Goal: Register for event/course

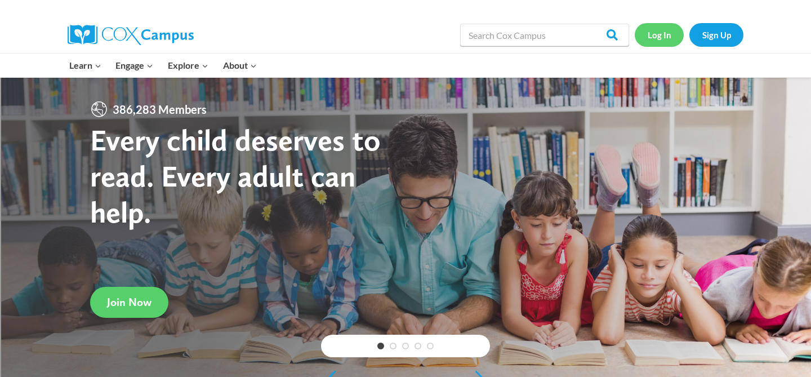
click at [658, 38] on link "Log In" at bounding box center [659, 34] width 49 height 23
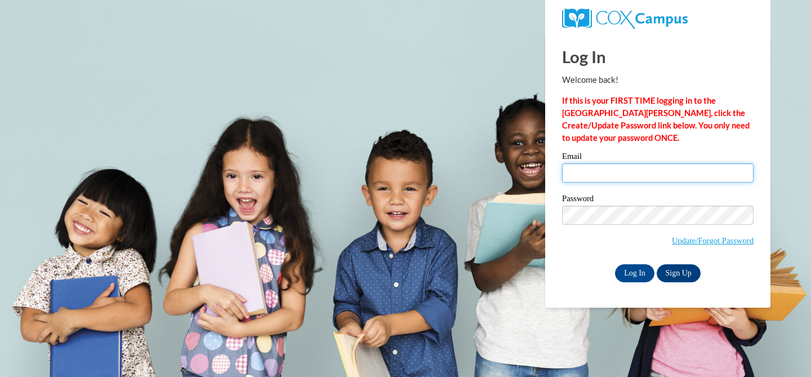
click at [644, 170] on input "Email" at bounding box center [657, 172] width 191 height 19
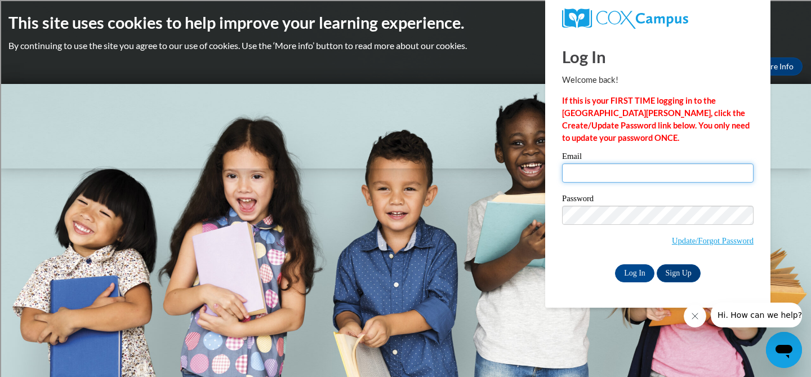
type input "[EMAIL_ADDRESS][DOMAIN_NAME]"
click at [634, 273] on input "Log In" at bounding box center [634, 273] width 39 height 18
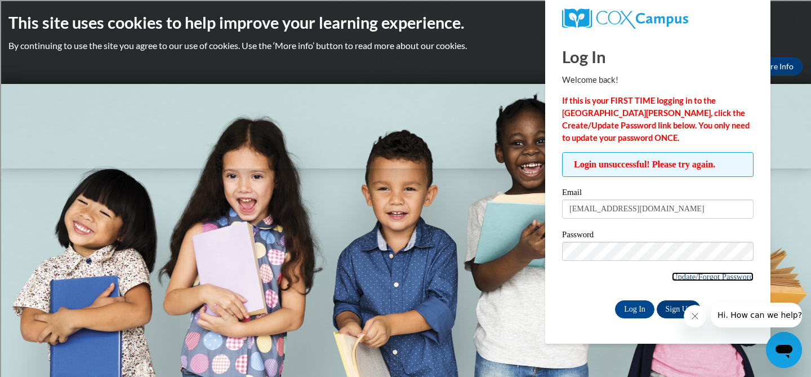
click at [726, 276] on link "Update/Forgot Password" at bounding box center [713, 276] width 82 height 9
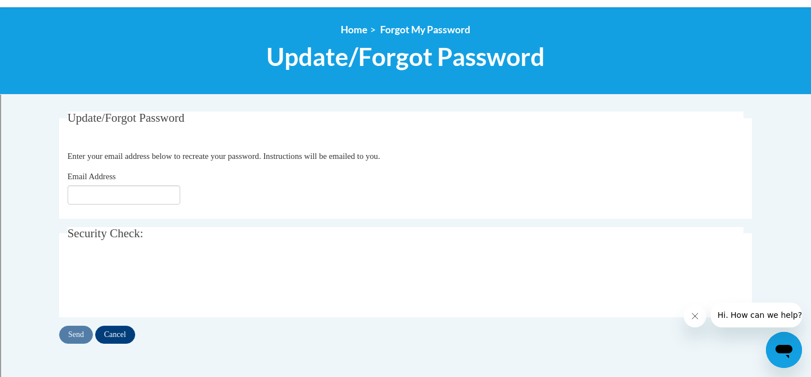
scroll to position [122, 0]
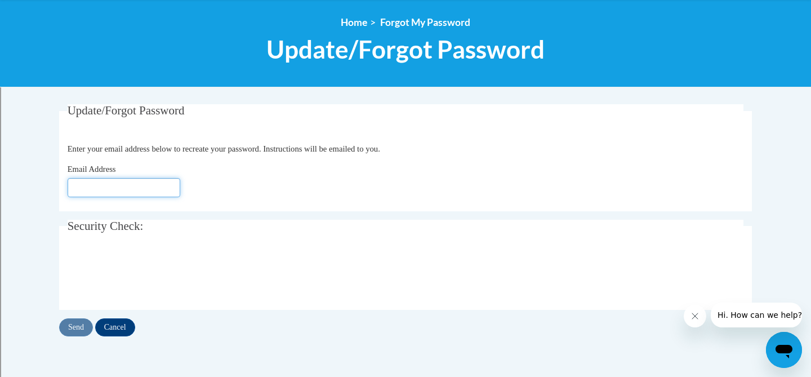
click at [129, 185] on input "Email Address" at bounding box center [124, 187] width 113 height 19
type input "[EMAIL_ADDRESS][DOMAIN_NAME]"
click at [79, 326] on input "Send" at bounding box center [76, 327] width 34 height 18
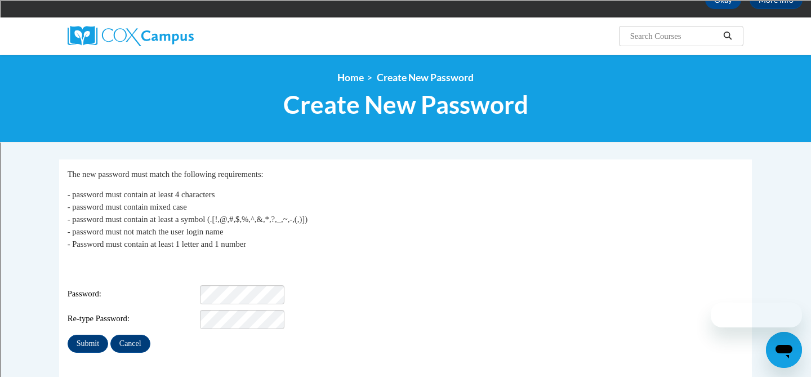
scroll to position [117, 0]
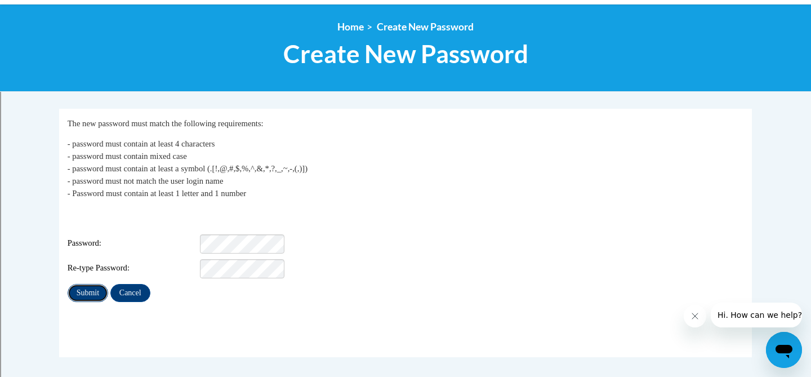
click at [90, 284] on input "Submit" at bounding box center [88, 293] width 41 height 18
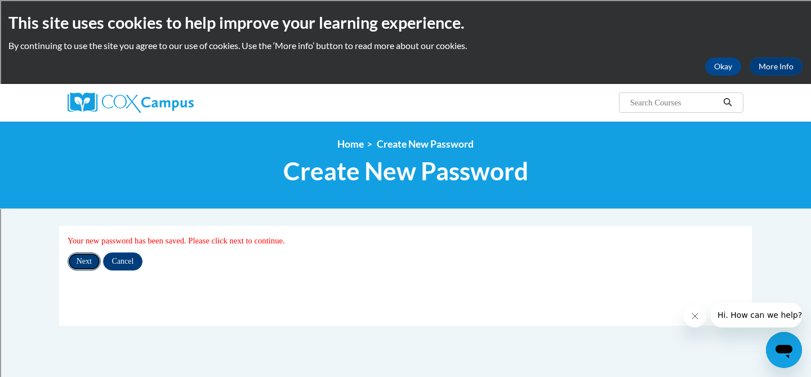
click at [86, 256] on input "Next" at bounding box center [84, 261] width 33 height 18
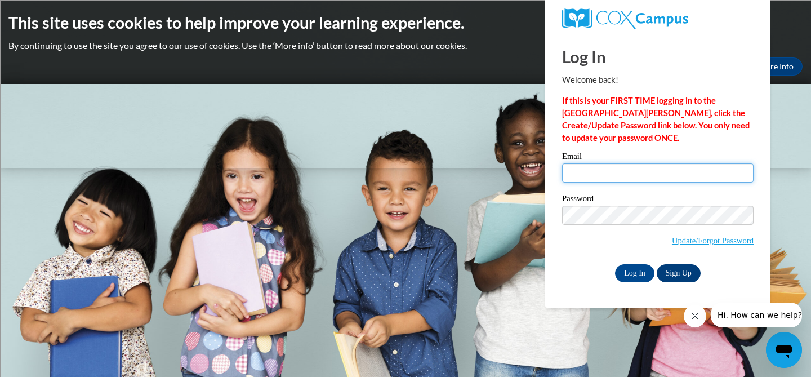
type input "kcryns@shorewood.k12.wi.us"
click at [675, 270] on link "Sign Up" at bounding box center [679, 273] width 44 height 18
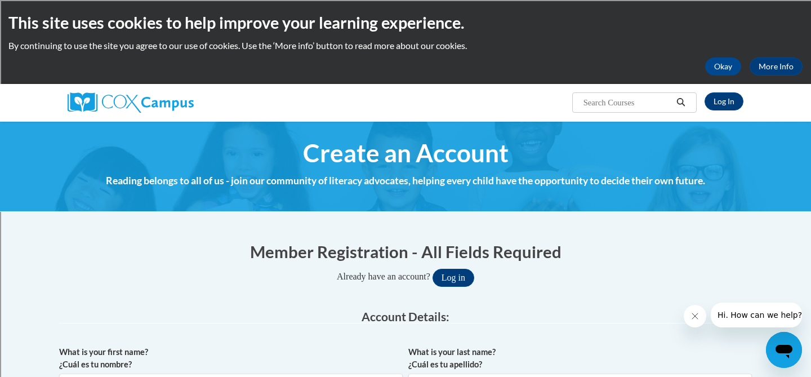
type input "[EMAIL_ADDRESS][DOMAIN_NAME]"
click at [725, 101] on link "Log In" at bounding box center [724, 101] width 39 height 18
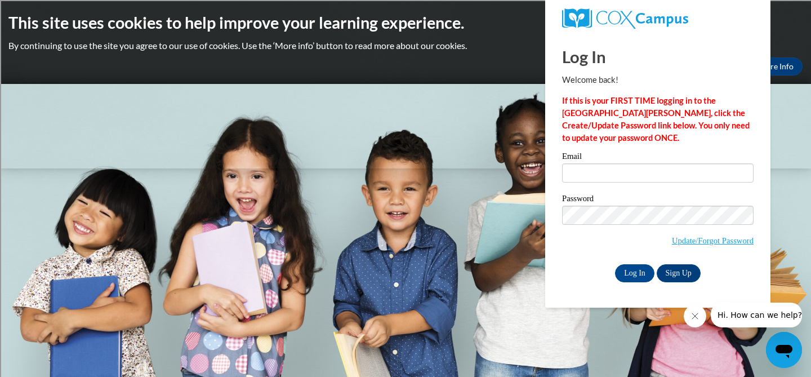
type input "[EMAIL_ADDRESS][DOMAIN_NAME]"
click at [725, 242] on link "Update/Forgot Password" at bounding box center [713, 240] width 82 height 9
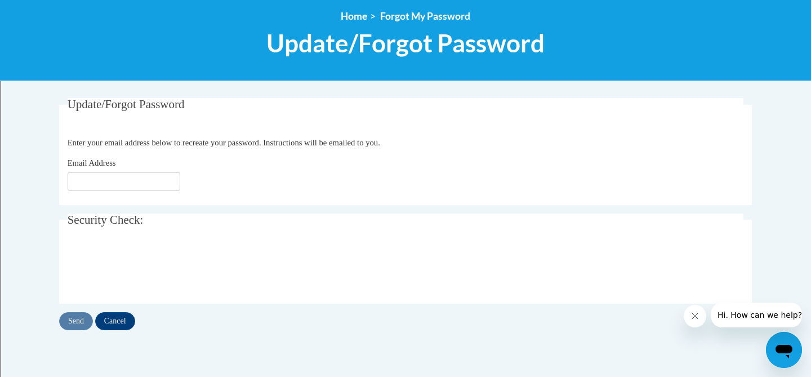
scroll to position [153, 0]
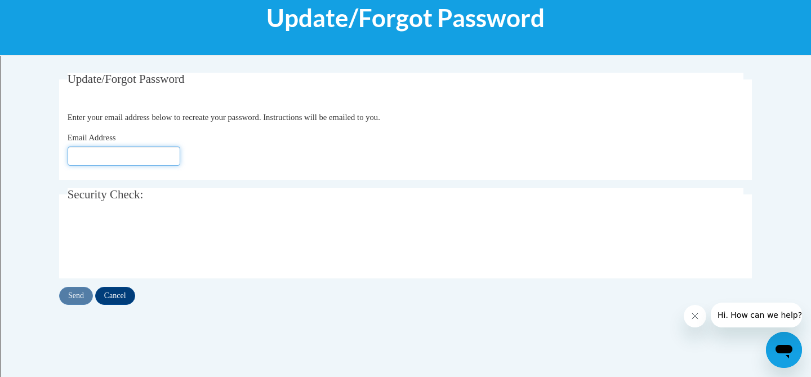
click at [125, 154] on input "Email Address" at bounding box center [124, 155] width 113 height 19
type input "kcryns@shorewood.k12.wi.us"
click at [79, 296] on input "Send" at bounding box center [76, 296] width 34 height 18
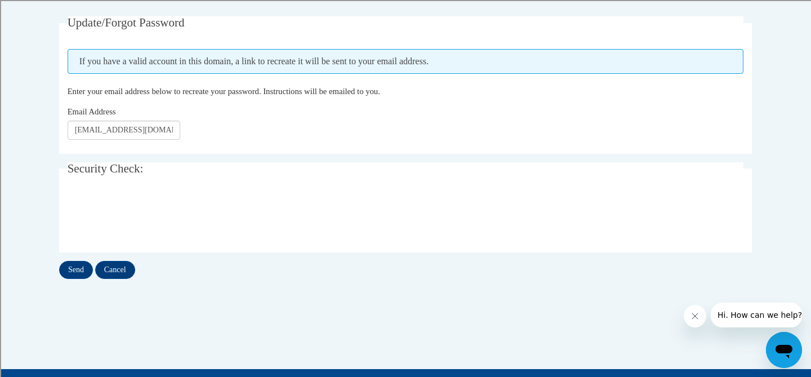
scroll to position [219, 0]
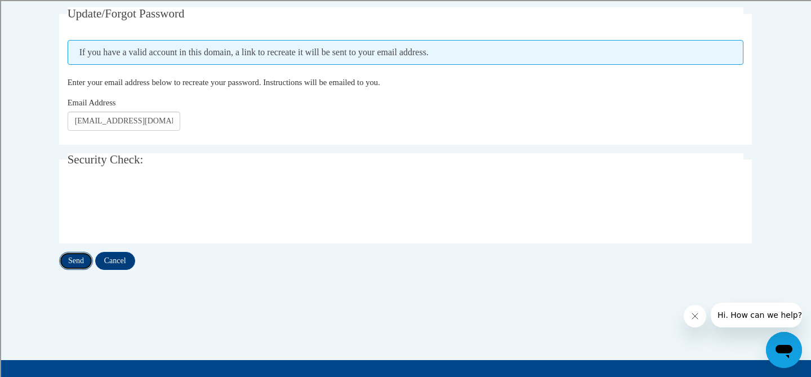
click at [79, 259] on input "Send" at bounding box center [76, 261] width 34 height 18
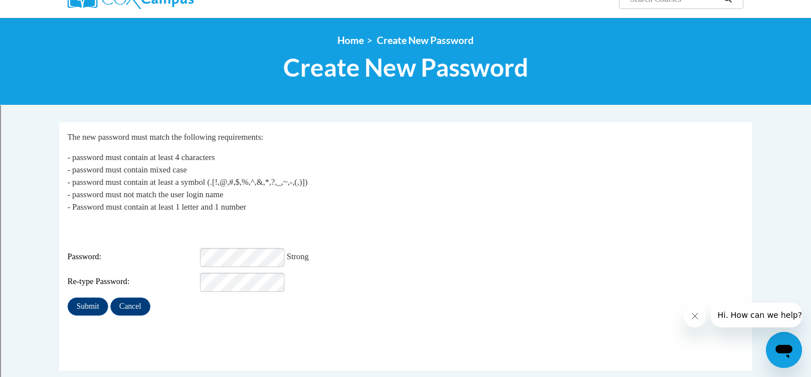
click at [437, 253] on div "Password: Strong" at bounding box center [406, 257] width 676 height 19
click at [91, 297] on input "Submit" at bounding box center [88, 306] width 41 height 18
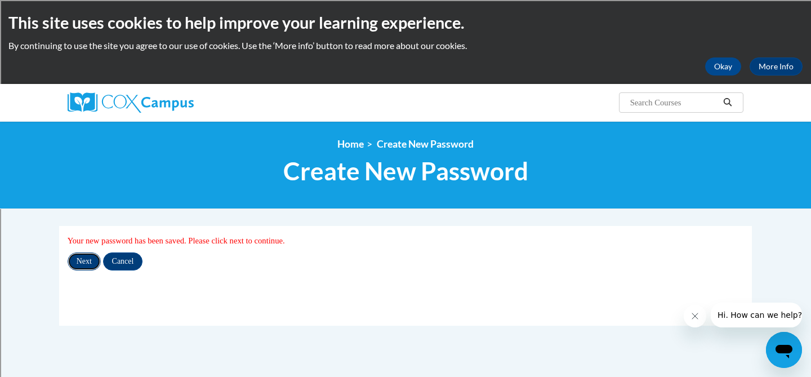
click at [86, 261] on input "Next" at bounding box center [84, 261] width 33 height 18
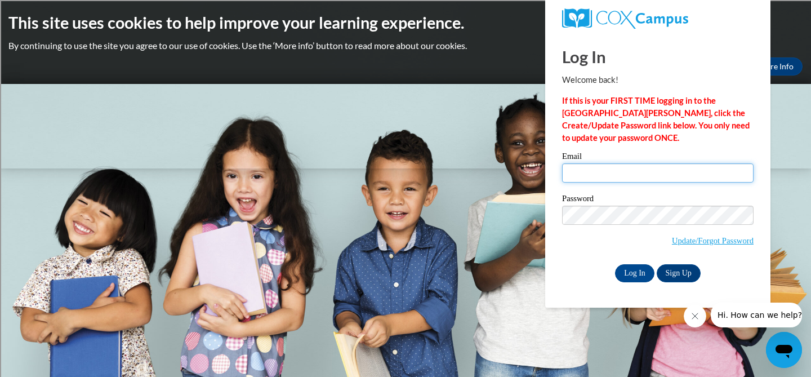
type input "[EMAIL_ADDRESS][DOMAIN_NAME]"
click at [637, 270] on input "Log In" at bounding box center [634, 273] width 39 height 18
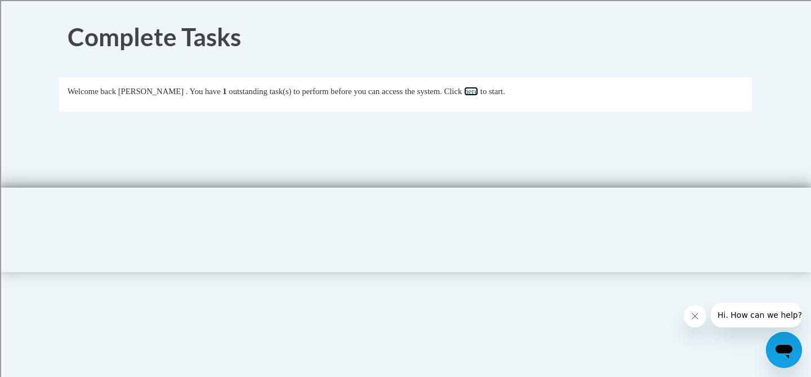
click at [478, 93] on link "here" at bounding box center [471, 91] width 14 height 9
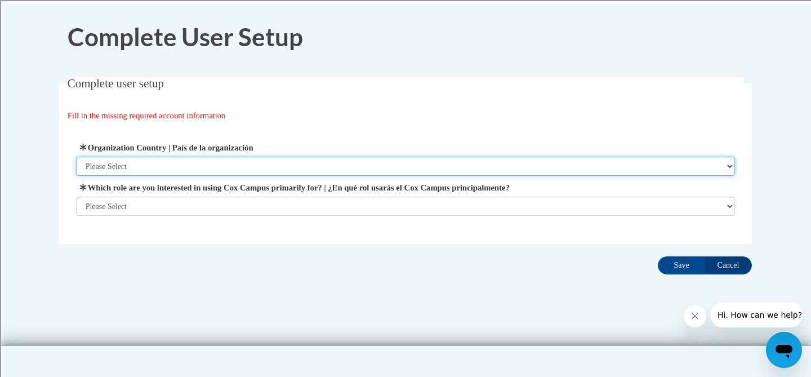
click at [217, 166] on select "Please Select [GEOGRAPHIC_DATA] | [GEOGRAPHIC_DATA] Outside of [GEOGRAPHIC_DATA…" at bounding box center [405, 166] width 659 height 19
select select "ad49bcad-a171-4b2e-b99c-48b446064914"
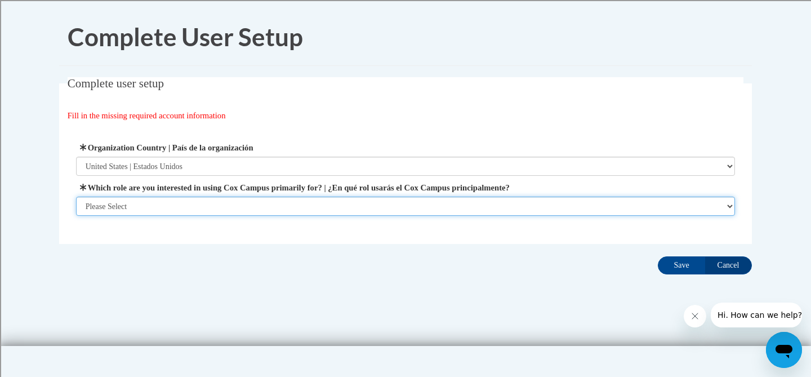
click at [215, 202] on select "Please Select College/University | Colegio/Universidad Community/Nonprofit Part…" at bounding box center [405, 206] width 659 height 19
select select "fbf2d438-af2f-41f8-98f1-81c410e29de3"
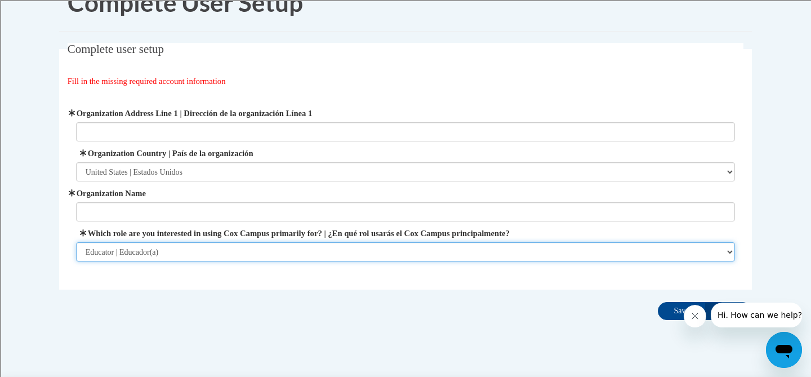
scroll to position [57, 0]
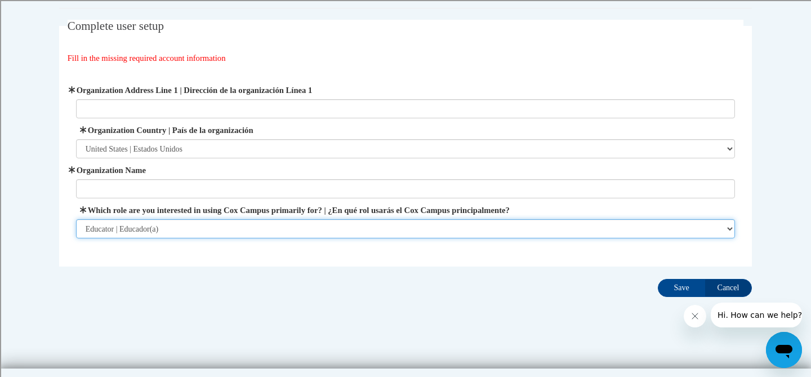
click at [335, 227] on select "Please Select College/University | Colegio/Universidad Community/Nonprofit Part…" at bounding box center [405, 228] width 659 height 19
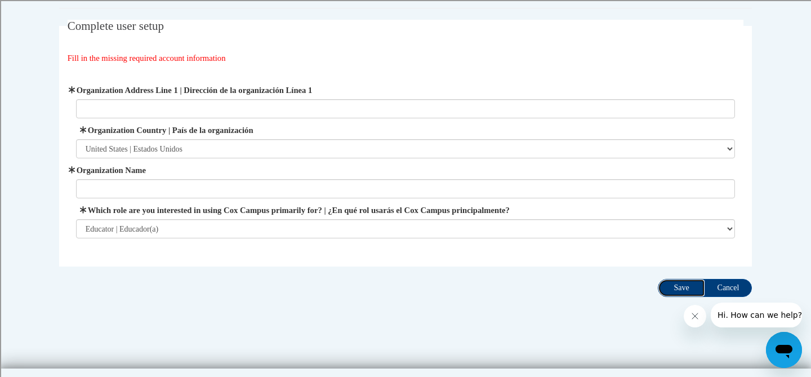
click at [675, 288] on input "Save" at bounding box center [681, 288] width 47 height 18
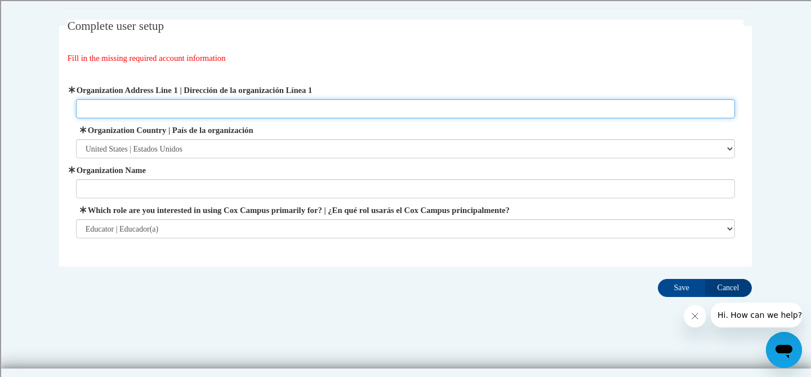
click at [150, 104] on input "Organization Address Line 1 | Dirección de la organización Línea 1" at bounding box center [405, 108] width 659 height 19
type input "[STREET_ADDRESS]"
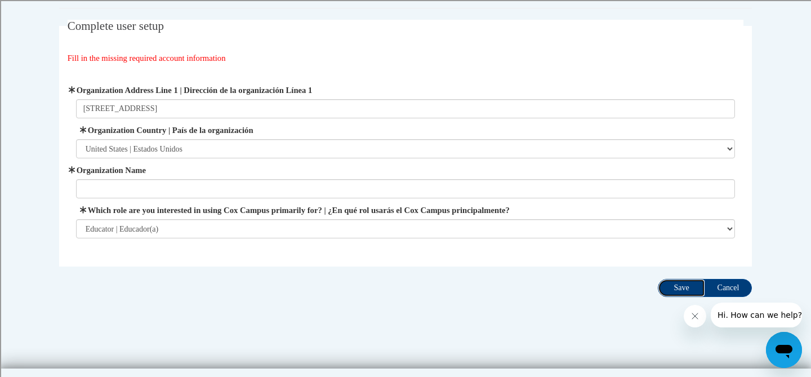
click at [678, 286] on input "Save" at bounding box center [681, 288] width 47 height 18
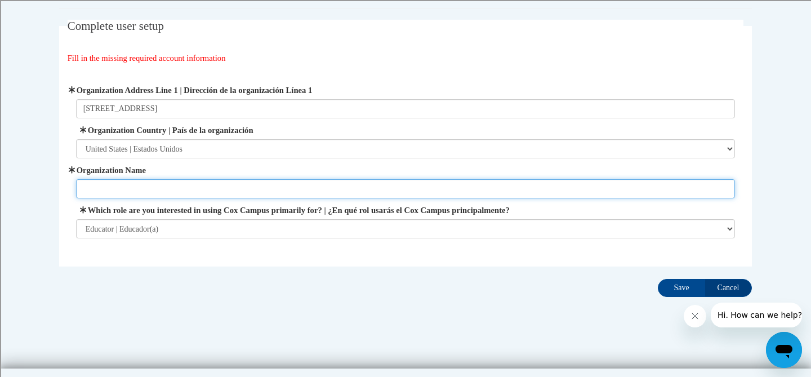
click at [144, 191] on input "Organization Name" at bounding box center [405, 188] width 659 height 19
type input "[GEOGRAPHIC_DATA]"
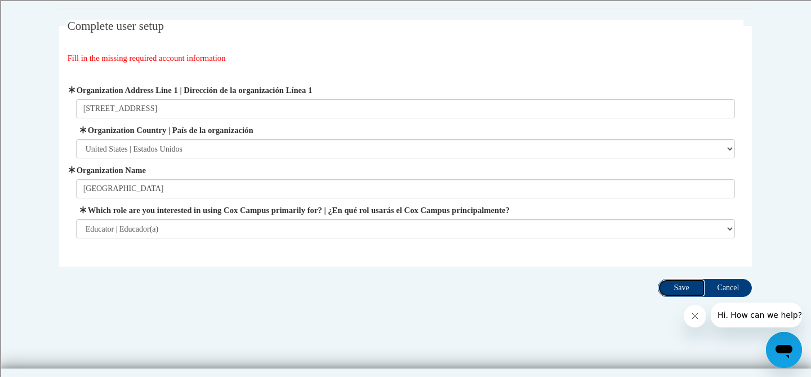
click at [676, 286] on input "Save" at bounding box center [681, 288] width 47 height 18
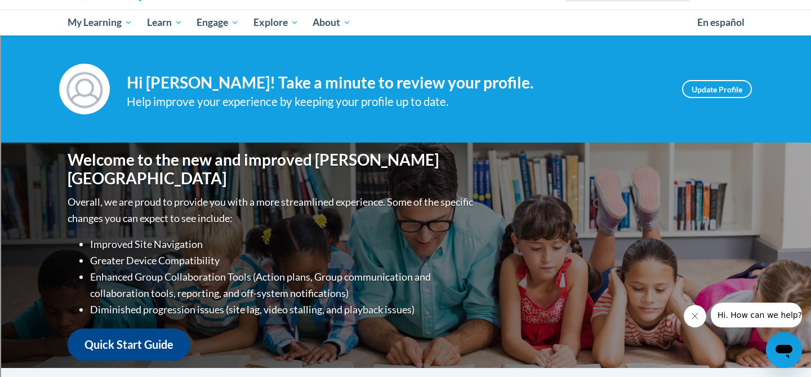
scroll to position [121, 0]
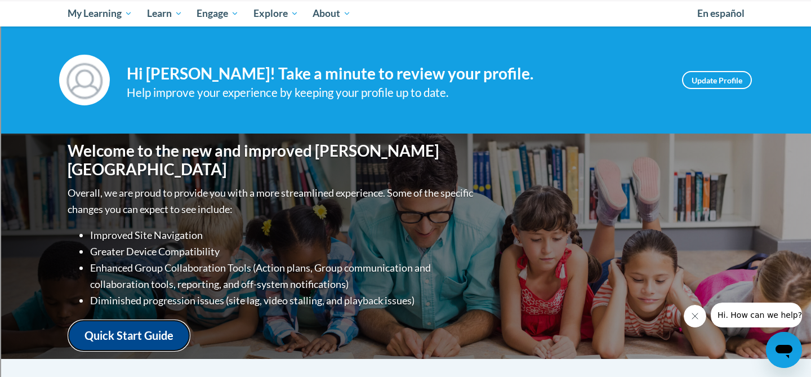
click at [142, 328] on link "Quick Start Guide" at bounding box center [129, 335] width 123 height 32
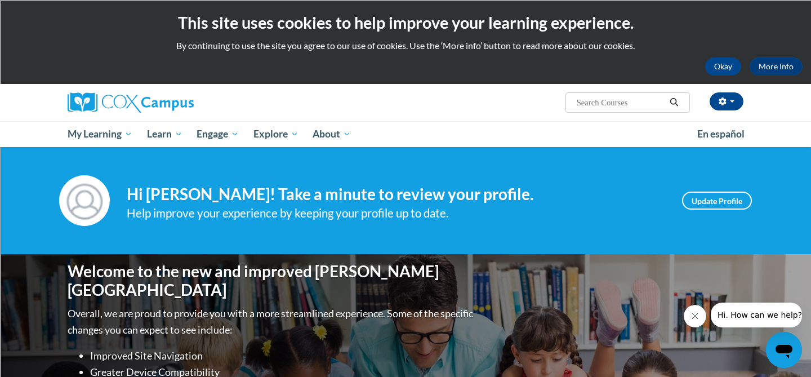
click at [615, 101] on input "Search..." at bounding box center [621, 103] width 90 height 14
type input "fluency"
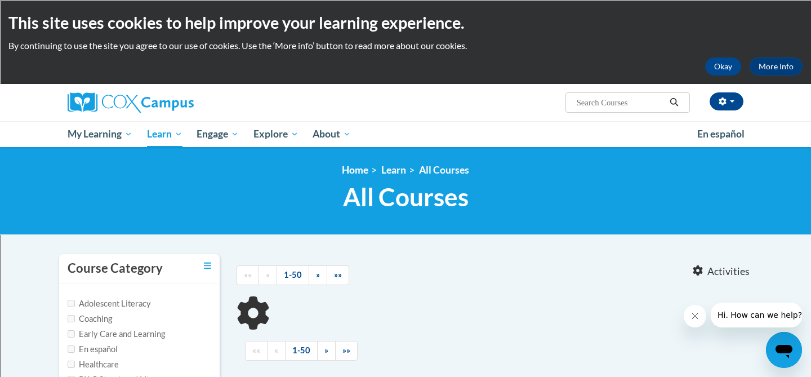
type input "fluency"
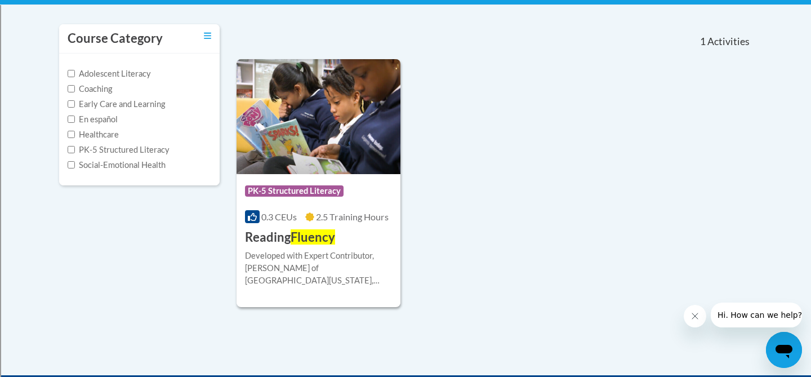
scroll to position [233, 0]
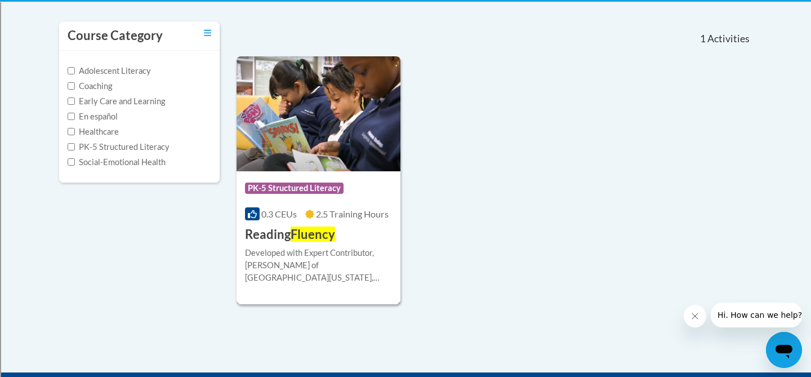
click at [277, 236] on h3 "Reading Fluency" at bounding box center [290, 234] width 90 height 17
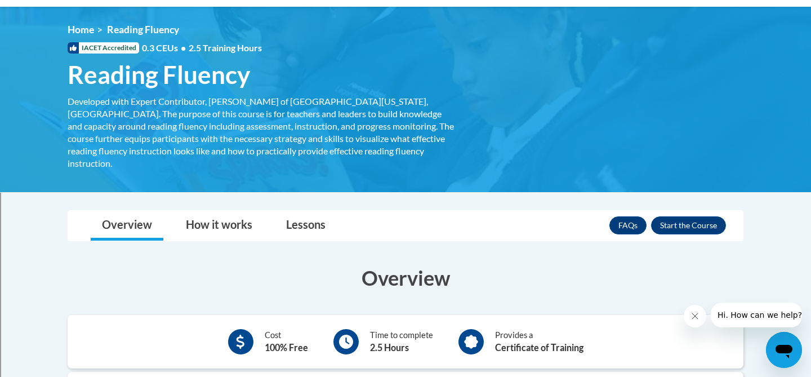
scroll to position [138, 0]
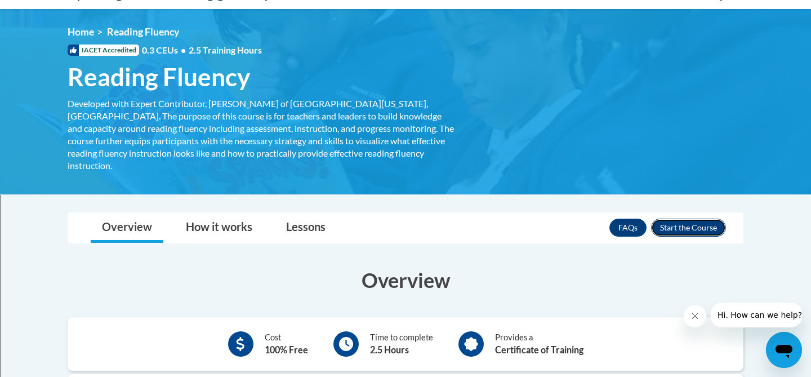
click at [700, 219] on button "Enroll" at bounding box center [688, 228] width 75 height 18
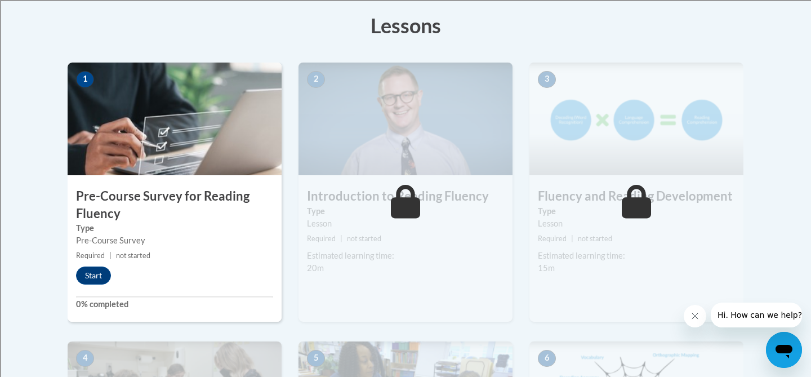
scroll to position [317, 0]
click at [91, 275] on button "Start" at bounding box center [93, 275] width 35 height 18
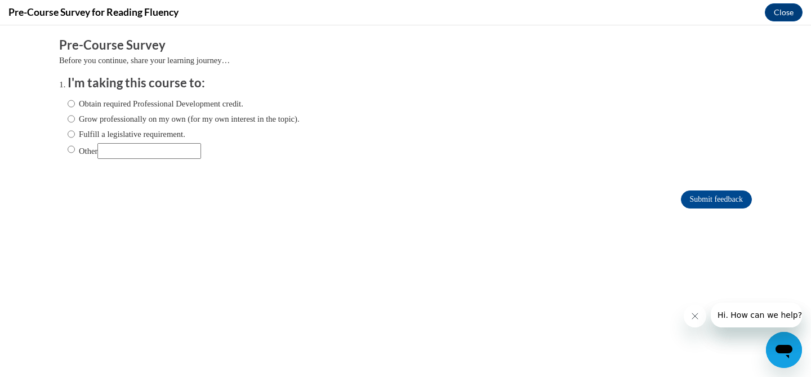
scroll to position [0, 0]
click at [70, 133] on input "Fulfill a legislative requirement." at bounding box center [71, 134] width 7 height 12
radio input "true"
click at [694, 200] on input "Submit feedback" at bounding box center [716, 199] width 71 height 18
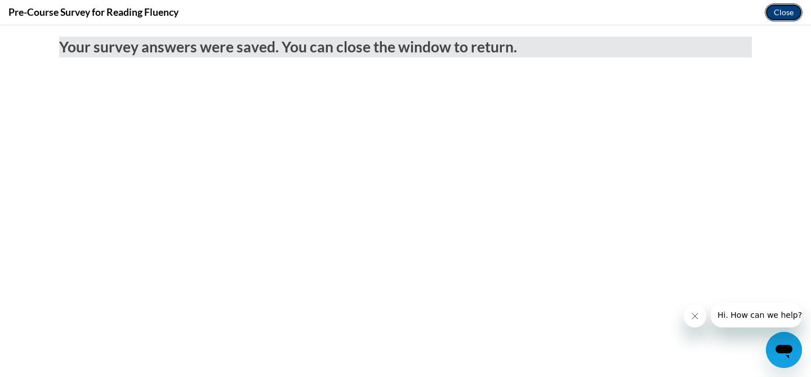
click at [773, 13] on button "Close" at bounding box center [784, 12] width 38 height 18
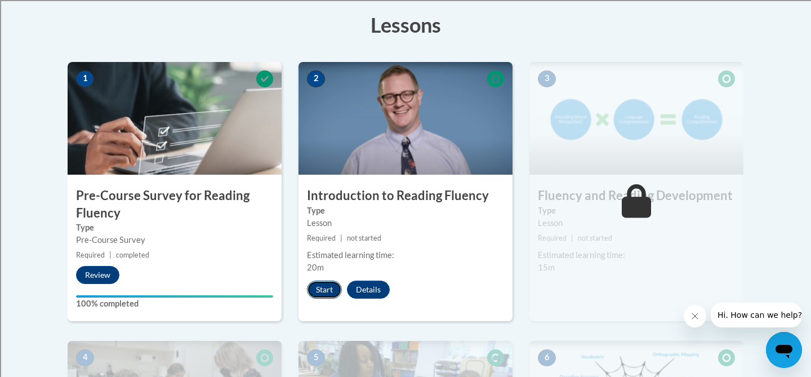
click at [331, 288] on button "Start" at bounding box center [324, 289] width 35 height 18
